Goal: Transaction & Acquisition: Purchase product/service

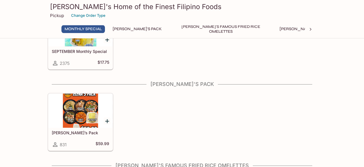
scroll to position [59, 0]
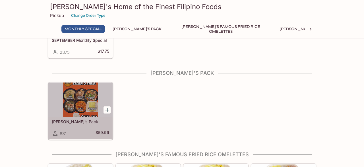
click at [81, 103] on div at bounding box center [80, 100] width 64 height 34
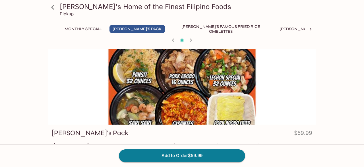
click at [190, 40] on icon "button" at bounding box center [191, 40] width 7 height 7
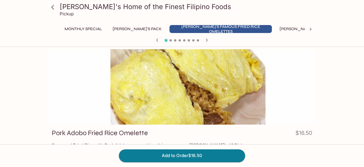
click at [190, 40] on span at bounding box center [189, 40] width 2 height 2
click at [206, 39] on icon "button" at bounding box center [207, 39] width 2 height 3
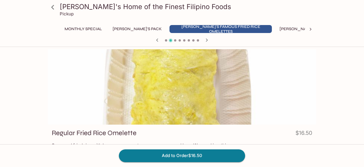
click at [206, 39] on icon "button" at bounding box center [207, 39] width 2 height 3
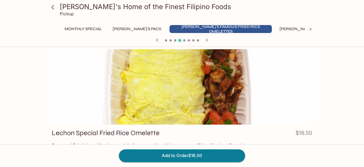
click at [206, 39] on icon "button" at bounding box center [207, 39] width 2 height 3
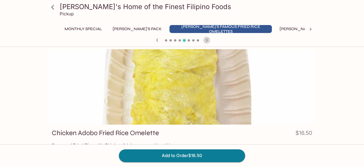
click at [206, 39] on icon "button" at bounding box center [207, 39] width 2 height 3
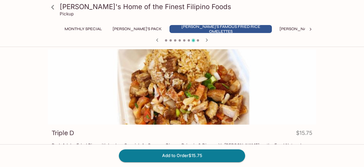
click at [206, 39] on icon "button" at bounding box center [207, 39] width 2 height 3
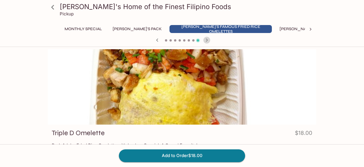
click at [206, 39] on icon "button" at bounding box center [207, 39] width 2 height 3
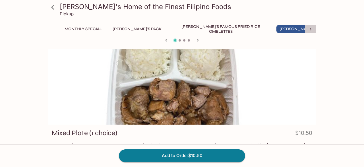
click at [310, 28] on icon at bounding box center [311, 29] width 6 height 6
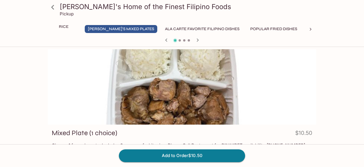
scroll to position [0, 217]
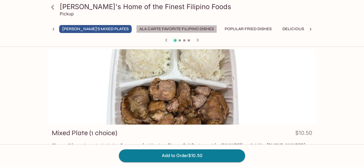
click at [136, 29] on button "Ala Carte Favorite Filipino Dishes" at bounding box center [176, 29] width 81 height 8
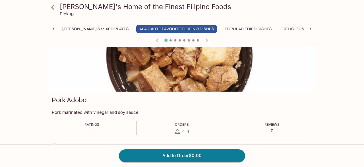
scroll to position [0, 0]
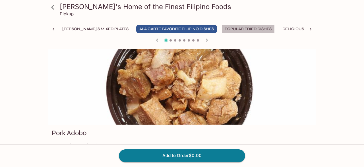
click at [222, 30] on button "Popular Fried Dishes" at bounding box center [248, 29] width 53 height 8
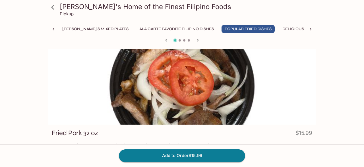
click at [326, 28] on button "Squid and Shrimp Dishes" at bounding box center [356, 29] width 60 height 8
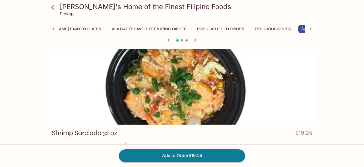
click at [252, 28] on button "Delicious Soups" at bounding box center [273, 29] width 42 height 8
